Goal: Navigation & Orientation: Go to known website

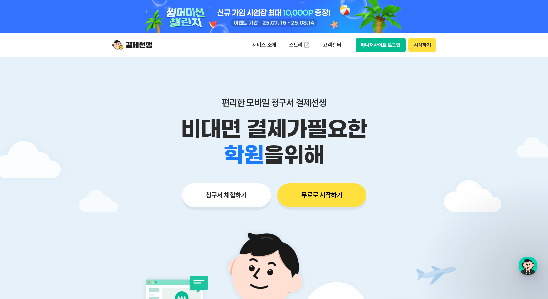
click at [380, 42] on button "매니저사이트 로그인" at bounding box center [381, 45] width 50 height 14
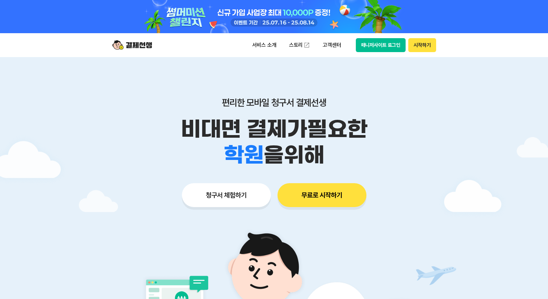
click at [386, 46] on button "매니저사이트 로그인" at bounding box center [381, 45] width 50 height 14
